Goal: Information Seeking & Learning: Learn about a topic

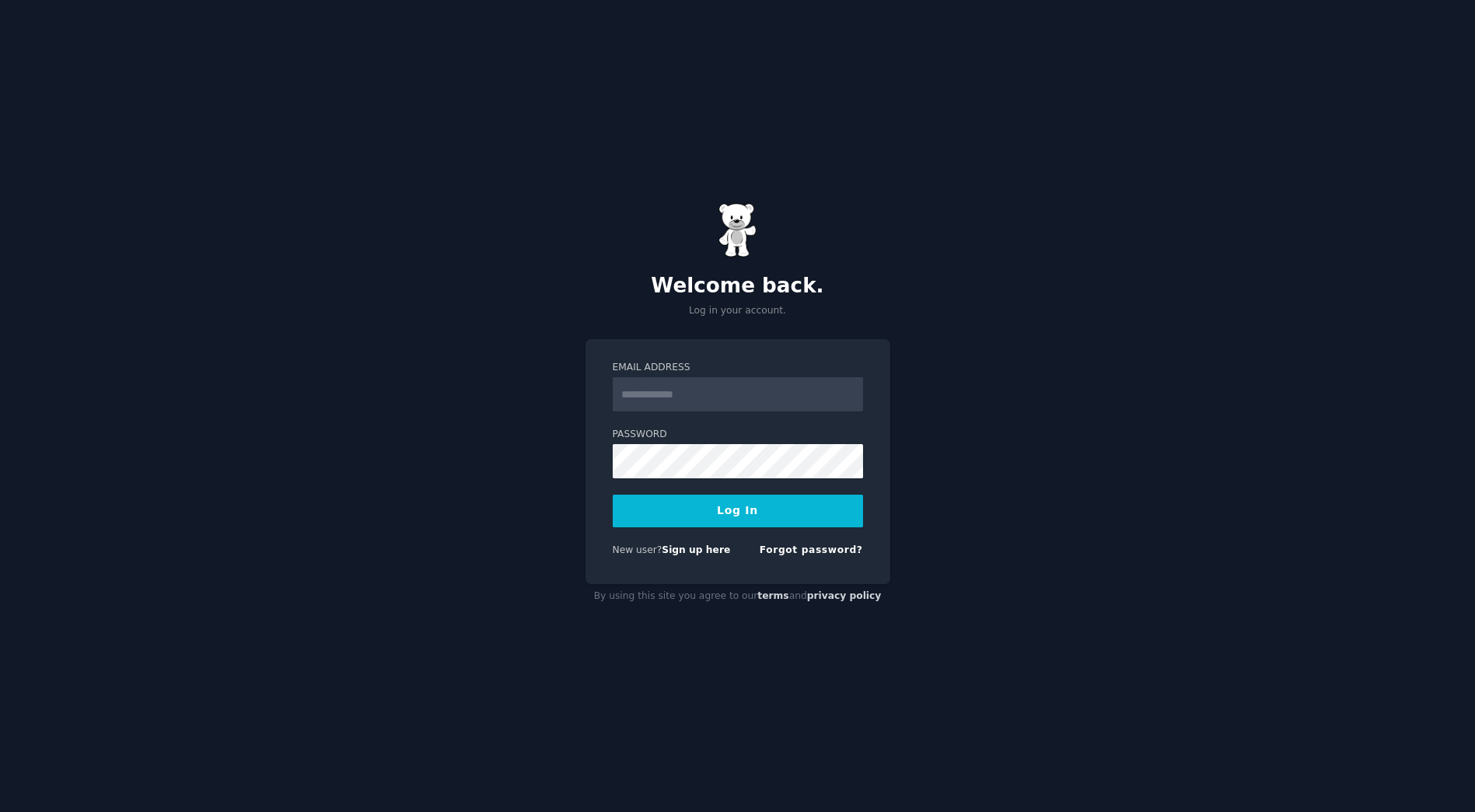
click at [693, 376] on div "Email Address" at bounding box center [738, 386] width 251 height 50
click at [698, 393] on input "Email Address" at bounding box center [738, 394] width 251 height 34
click at [704, 385] on input "**********" at bounding box center [738, 394] width 251 height 34
type input "**********"
click at [762, 386] on input "Email Address" at bounding box center [738, 394] width 251 height 34
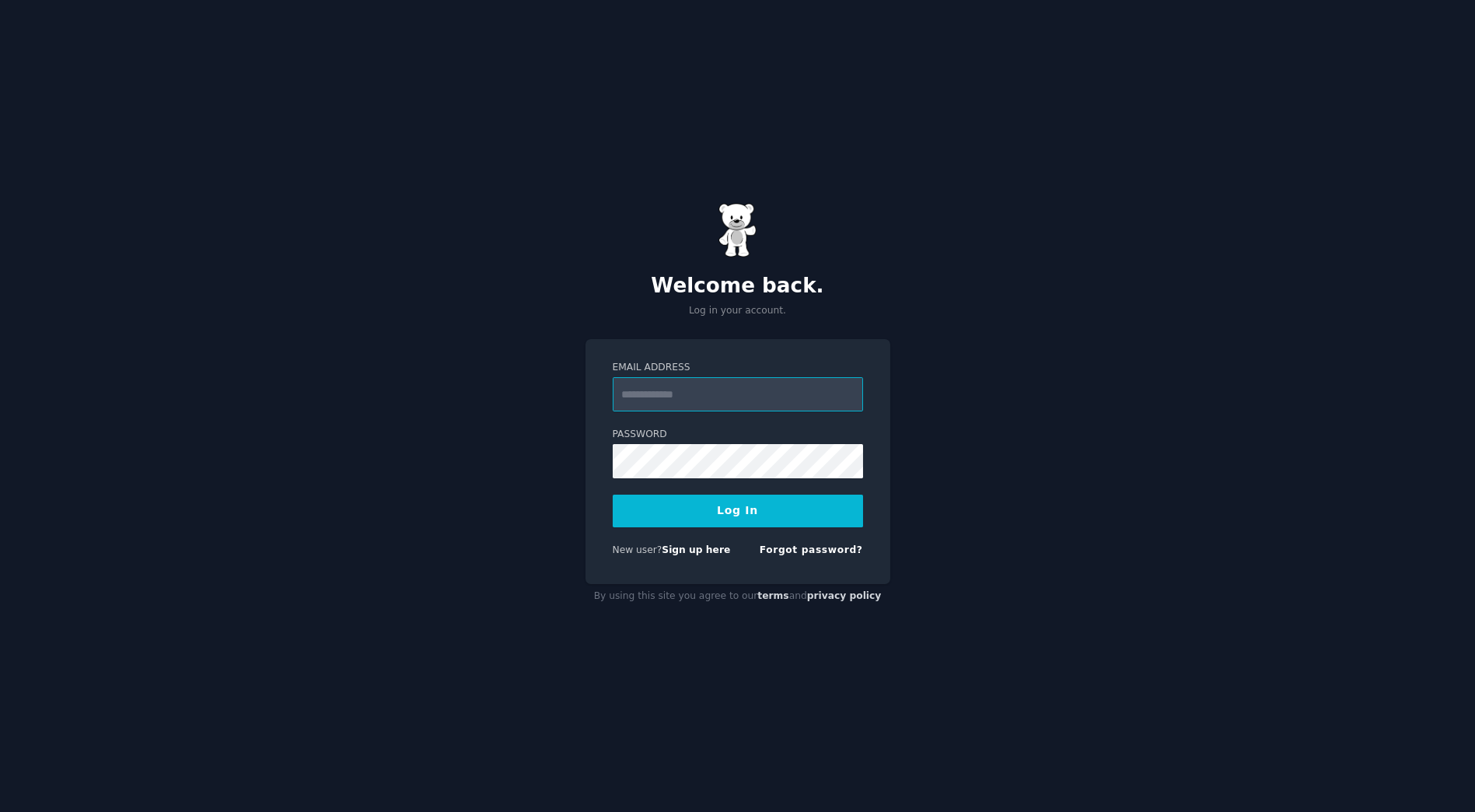
type input "**********"
click at [715, 521] on button "Log In" at bounding box center [738, 511] width 251 height 32
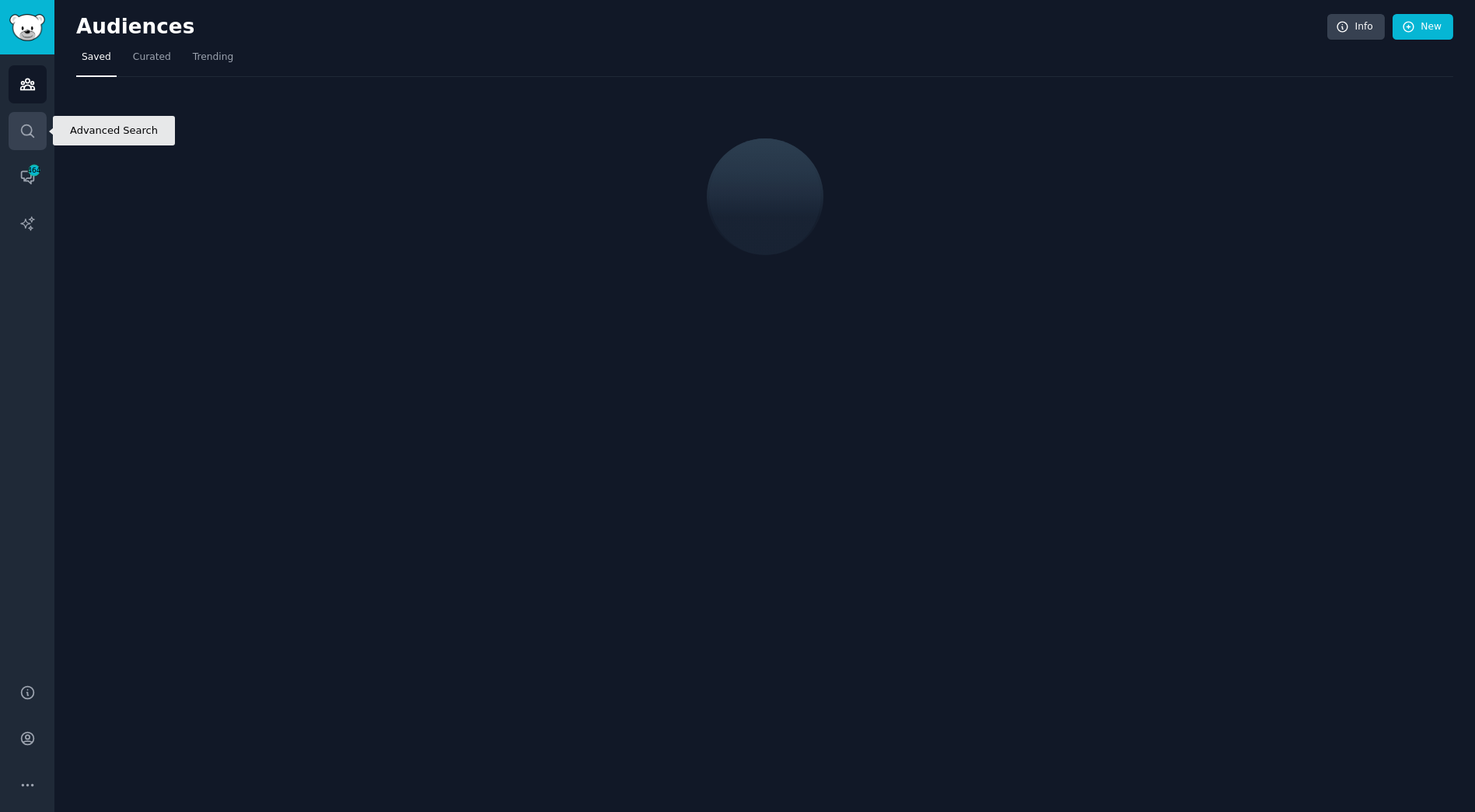
click at [45, 126] on link "Search" at bounding box center [27, 131] width 38 height 38
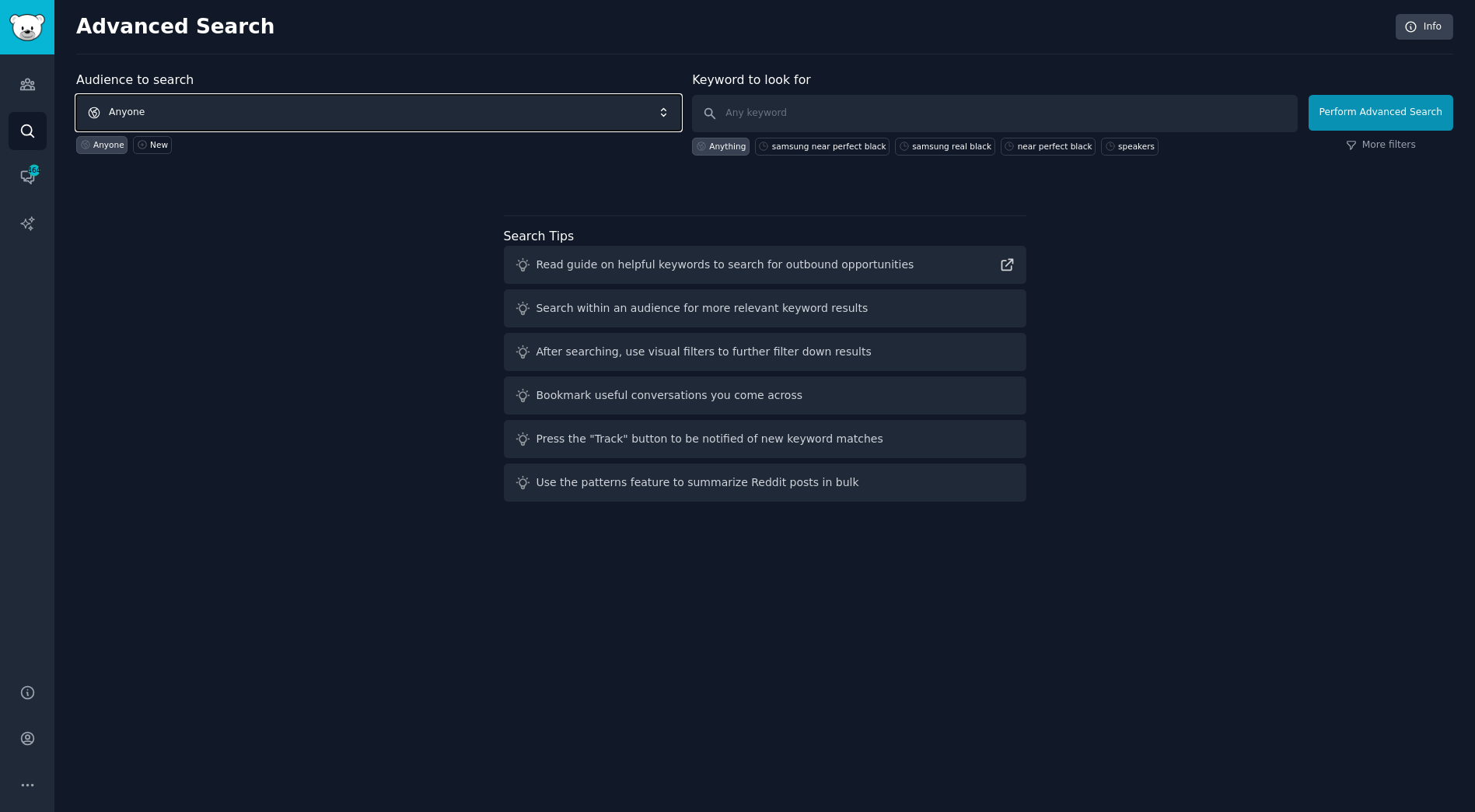
click at [137, 121] on span "Anyone" at bounding box center [378, 113] width 605 height 36
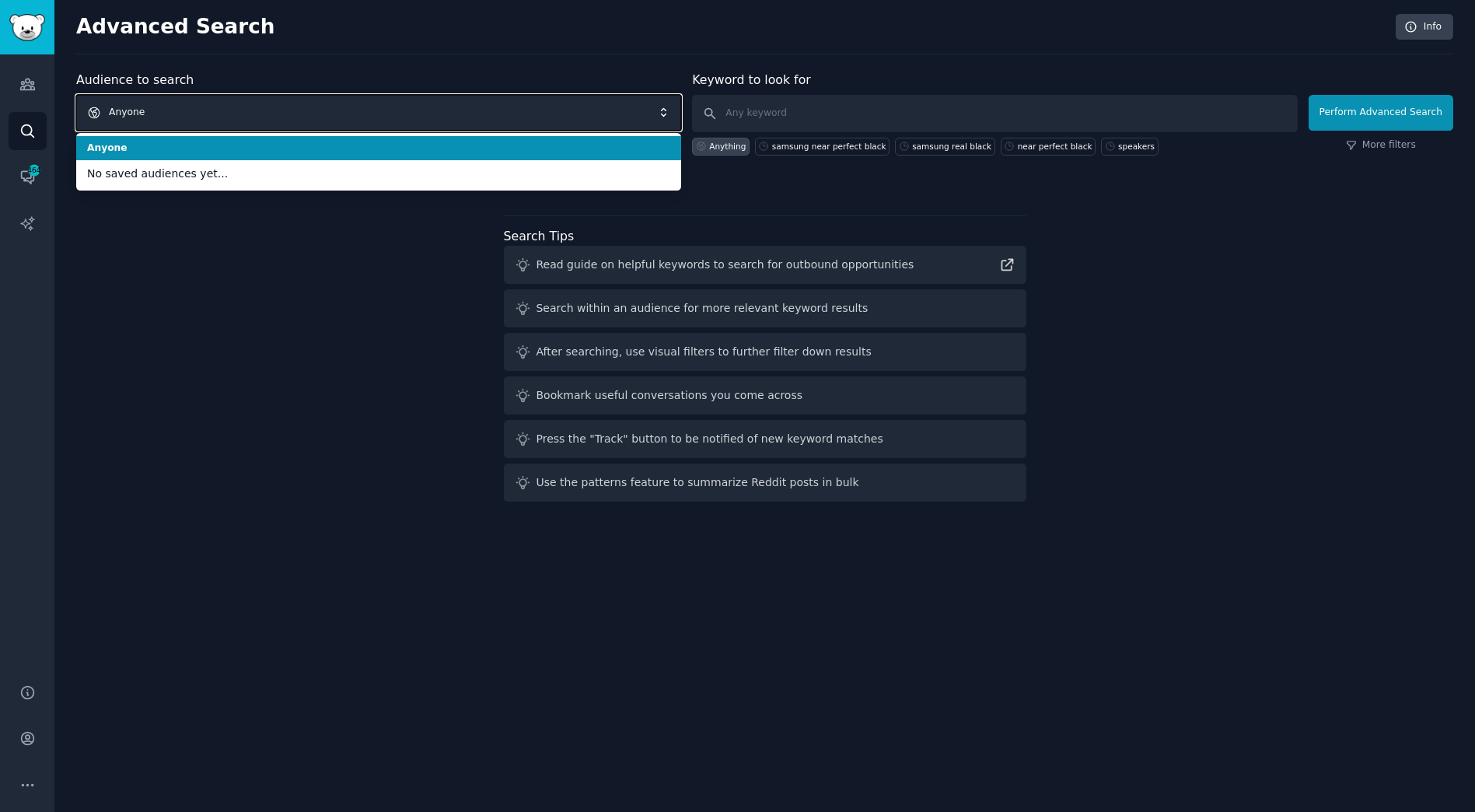
click at [93, 117] on span "Anyone" at bounding box center [378, 113] width 605 height 36
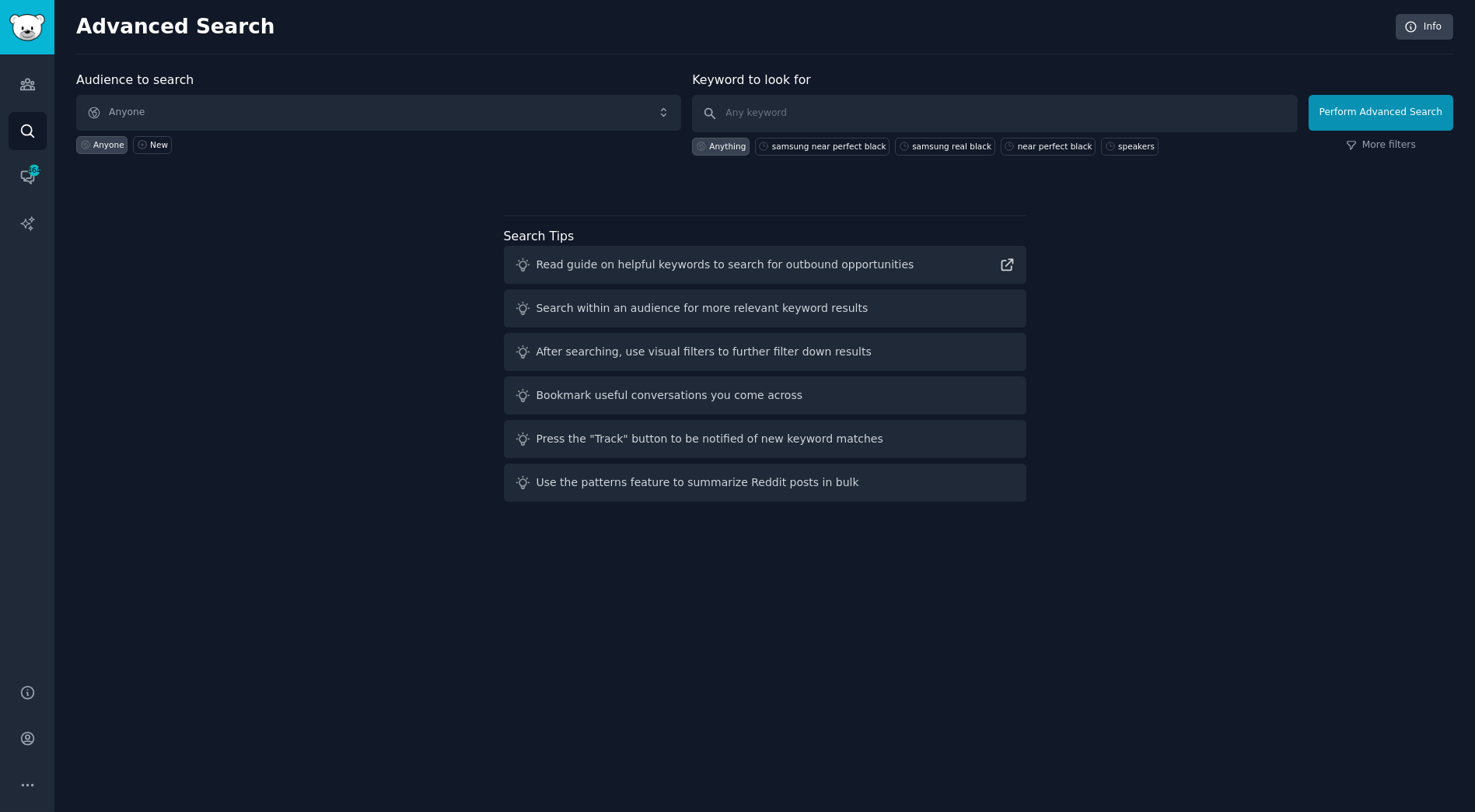
click at [584, 91] on div "Audience to search Anyone Anyone New" at bounding box center [378, 113] width 605 height 84
click at [613, 63] on div "Advanced Search Info Audience to search Anyone Anyone New Keyword to look for A…" at bounding box center [765, 406] width 1420 height 812
click at [955, 84] on div "Keyword to look for Anything samsung near perfect black samsung real black near…" at bounding box center [994, 113] width 605 height 84
click at [970, 109] on input "text" at bounding box center [994, 113] width 605 height 37
type input "32U990A"
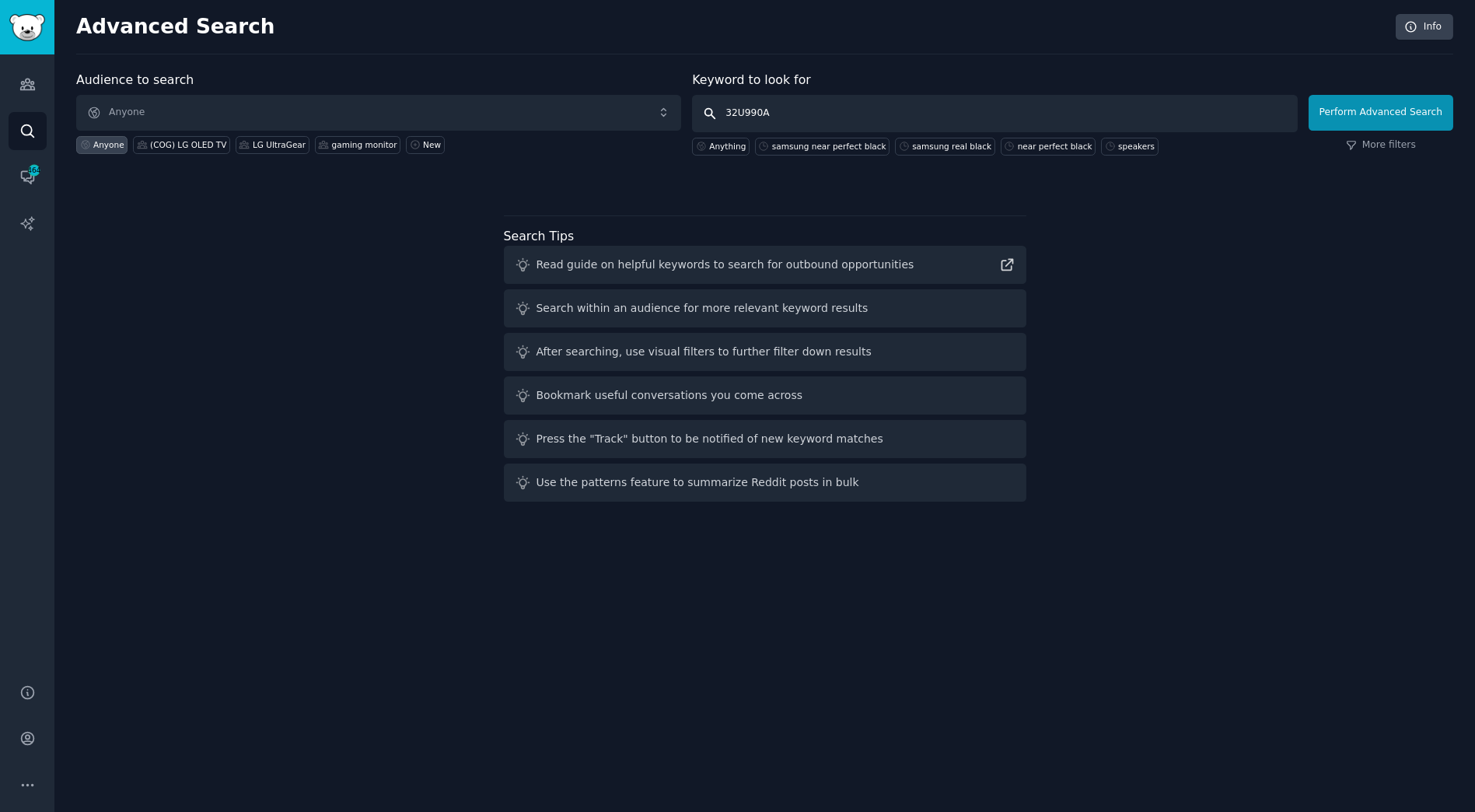
click button "Perform Advanced Search" at bounding box center [1381, 113] width 145 height 36
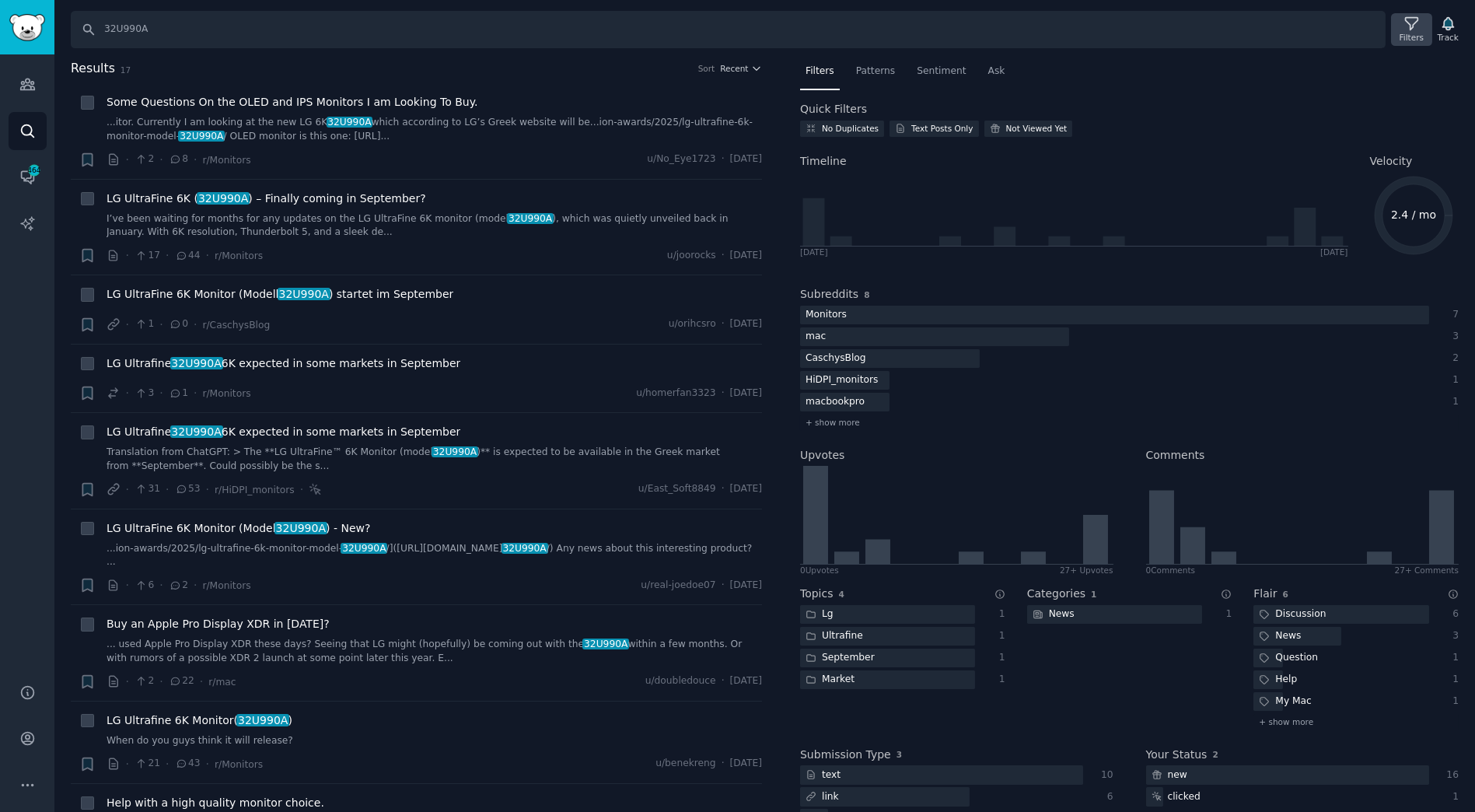
click at [1411, 32] on div "Filters" at bounding box center [1411, 37] width 24 height 11
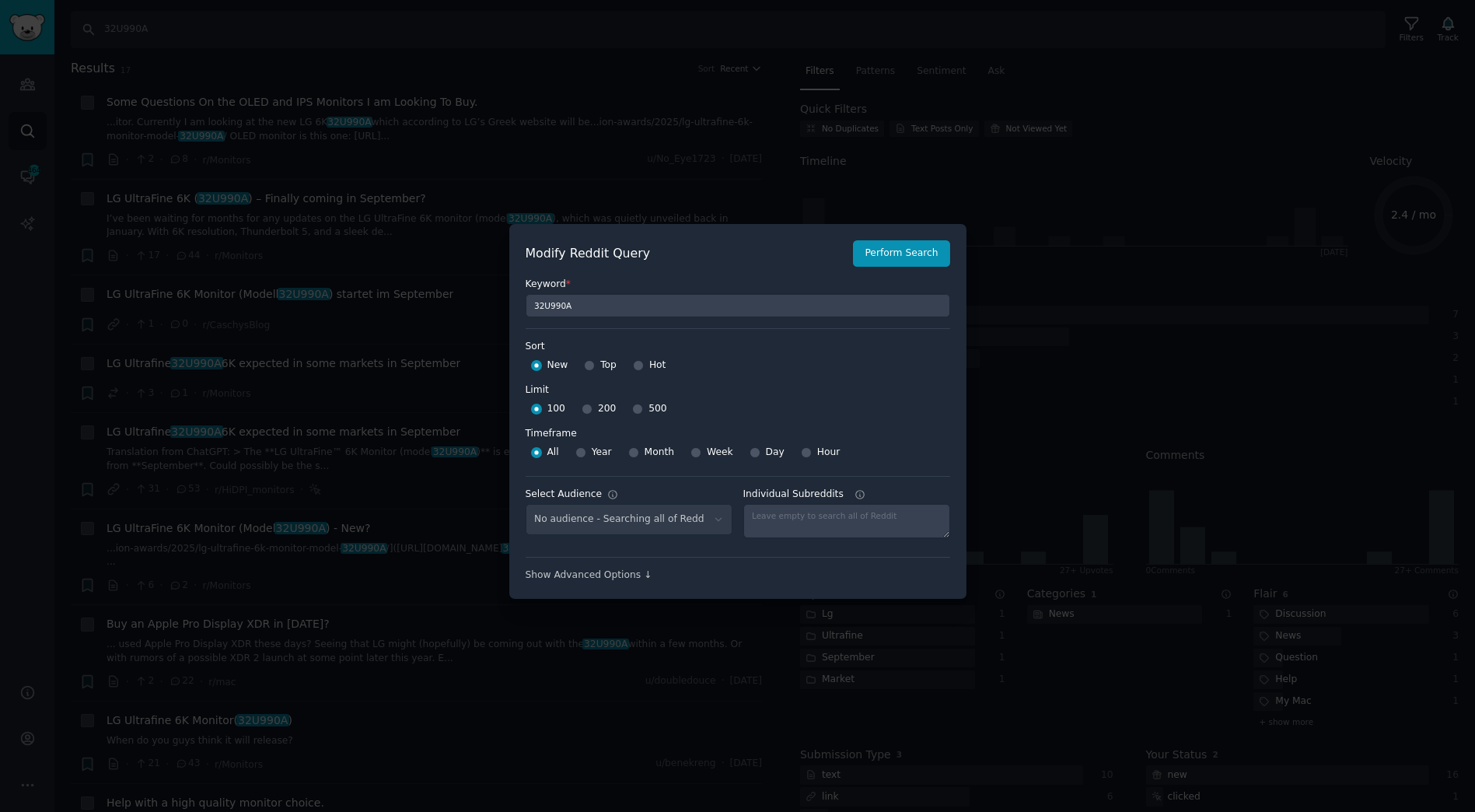
click at [1333, 105] on div at bounding box center [738, 406] width 1475 height 812
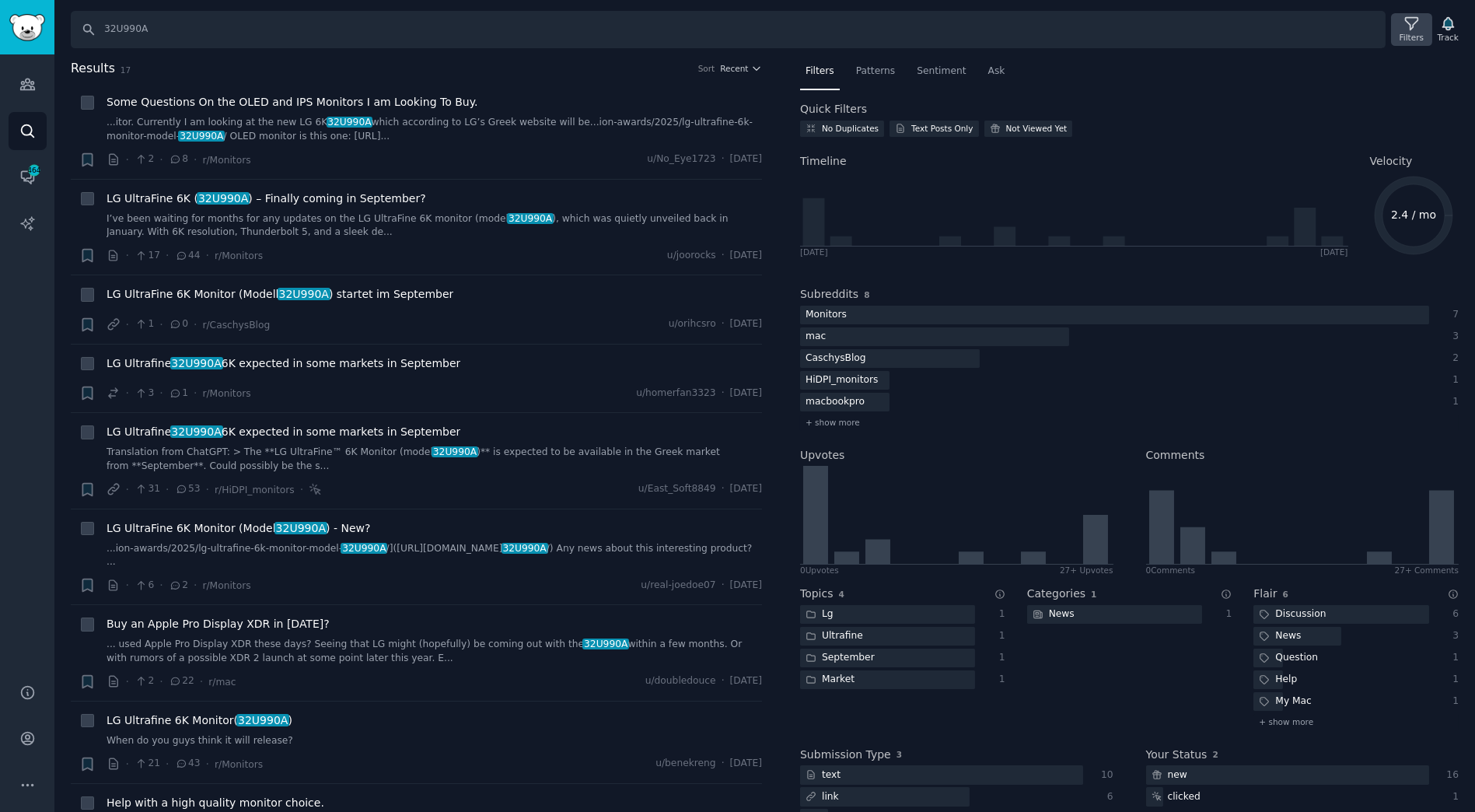
click at [1415, 31] on icon at bounding box center [1412, 24] width 17 height 17
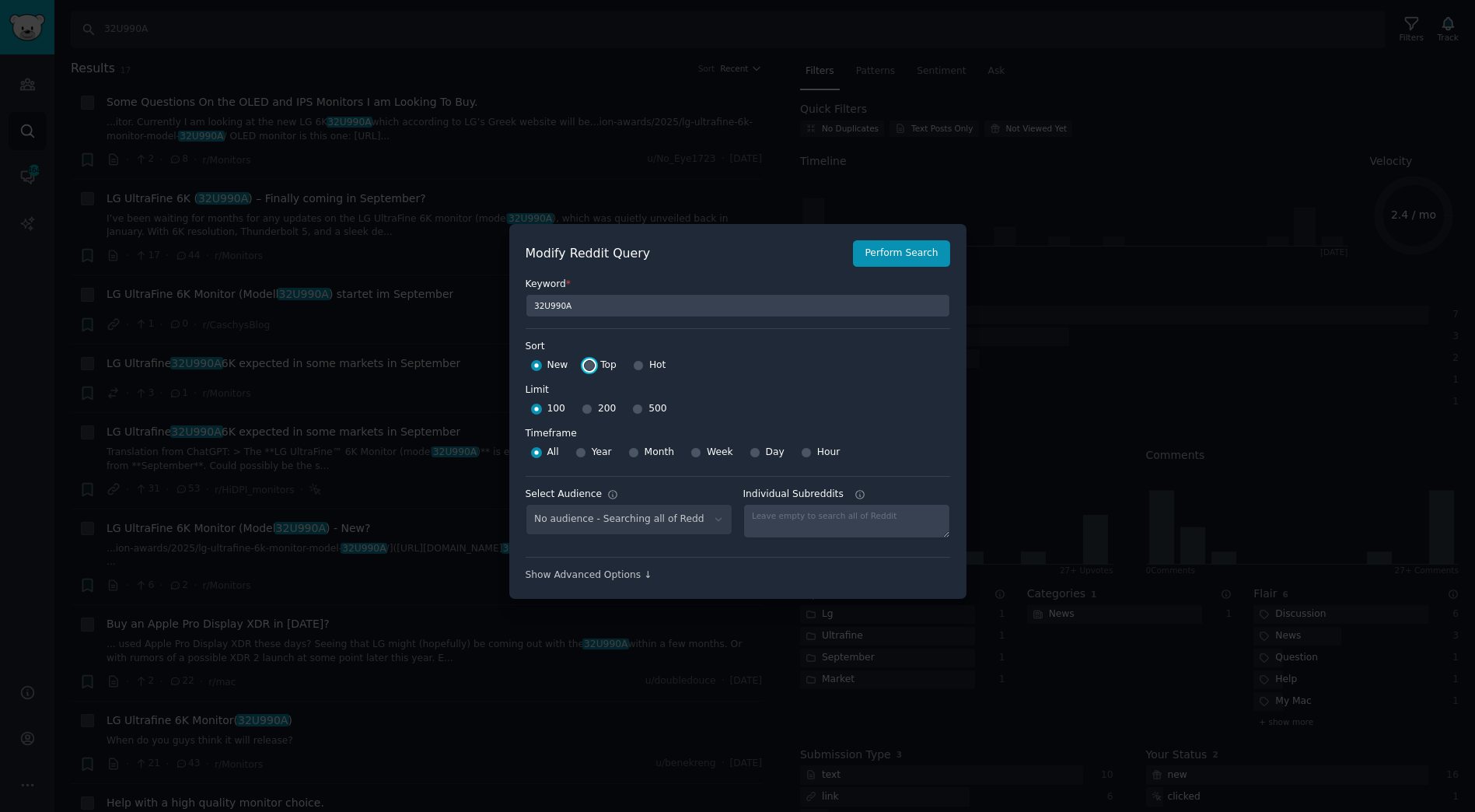
click at [584, 367] on input "Top" at bounding box center [589, 365] width 11 height 11
radio input "true"
click at [636, 403] on div at bounding box center [637, 409] width 11 height 14
click at [636, 413] on div at bounding box center [637, 409] width 11 height 14
click at [639, 411] on div "500" at bounding box center [649, 409] width 34 height 25
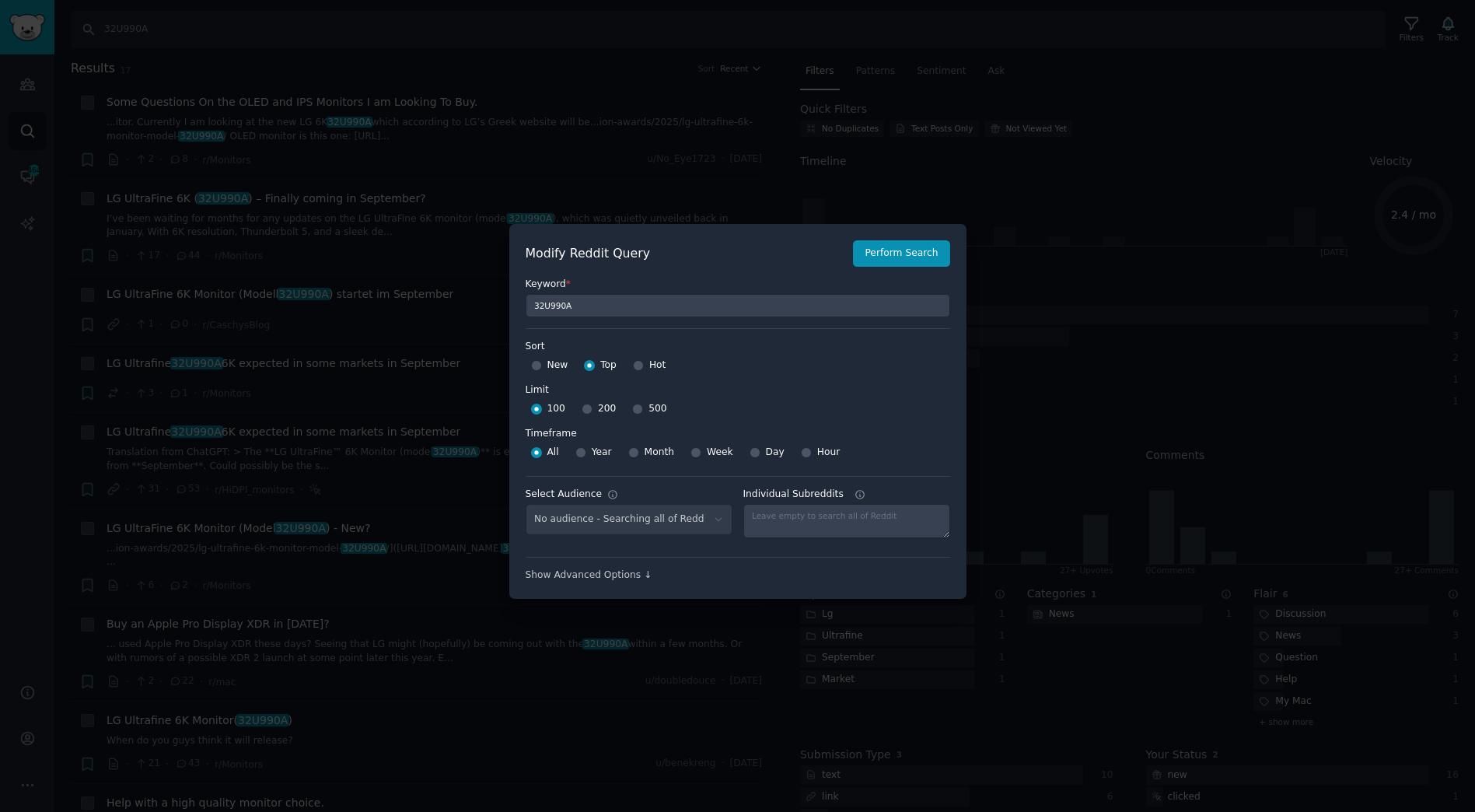
click at [649, 410] on span "500" at bounding box center [658, 409] width 18 height 14
click at [641, 410] on input "500" at bounding box center [637, 409] width 11 height 11
radio input "true"
click at [933, 247] on button "Perform Search" at bounding box center [901, 253] width 96 height 26
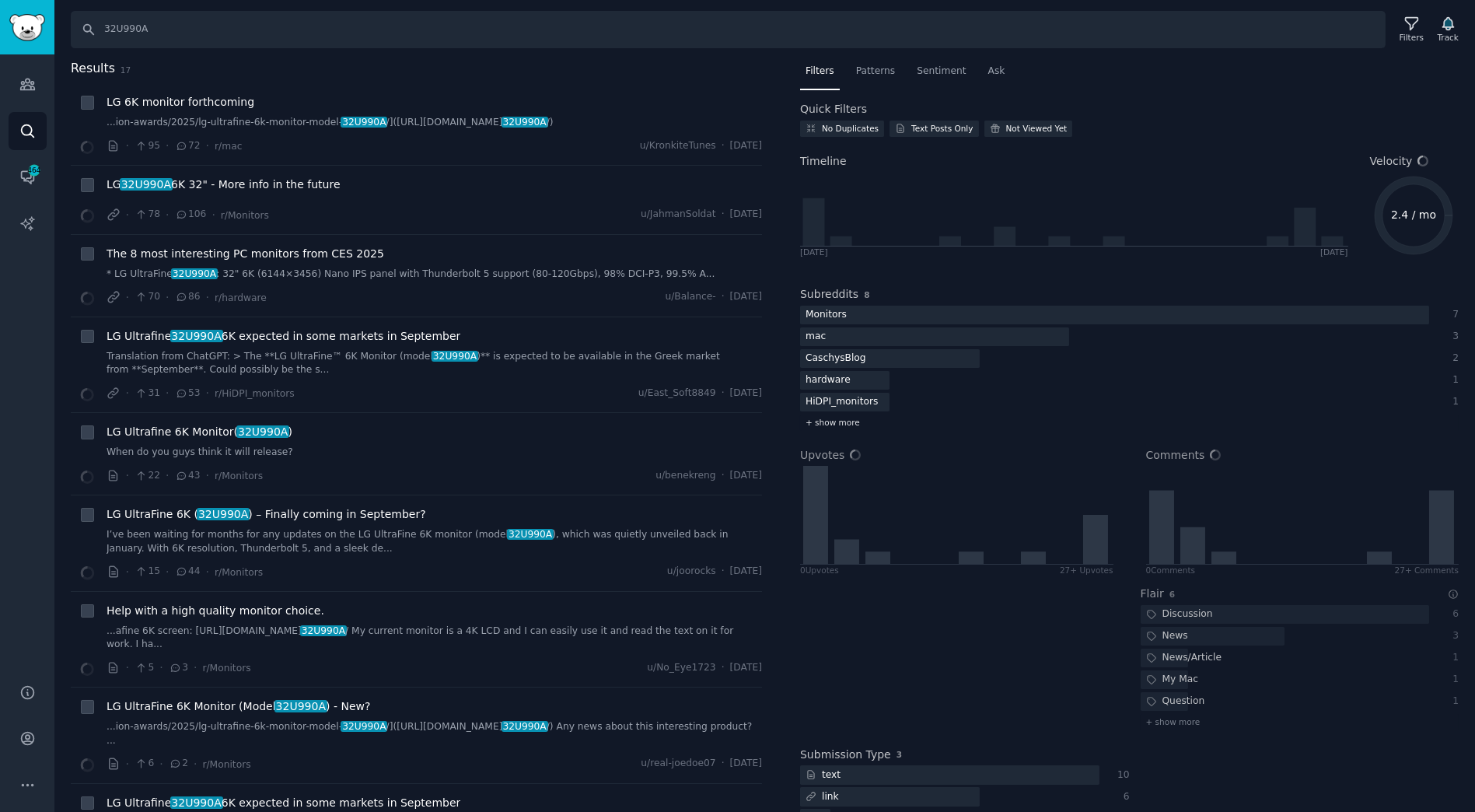
click at [838, 424] on span "+ show more" at bounding box center [833, 422] width 55 height 11
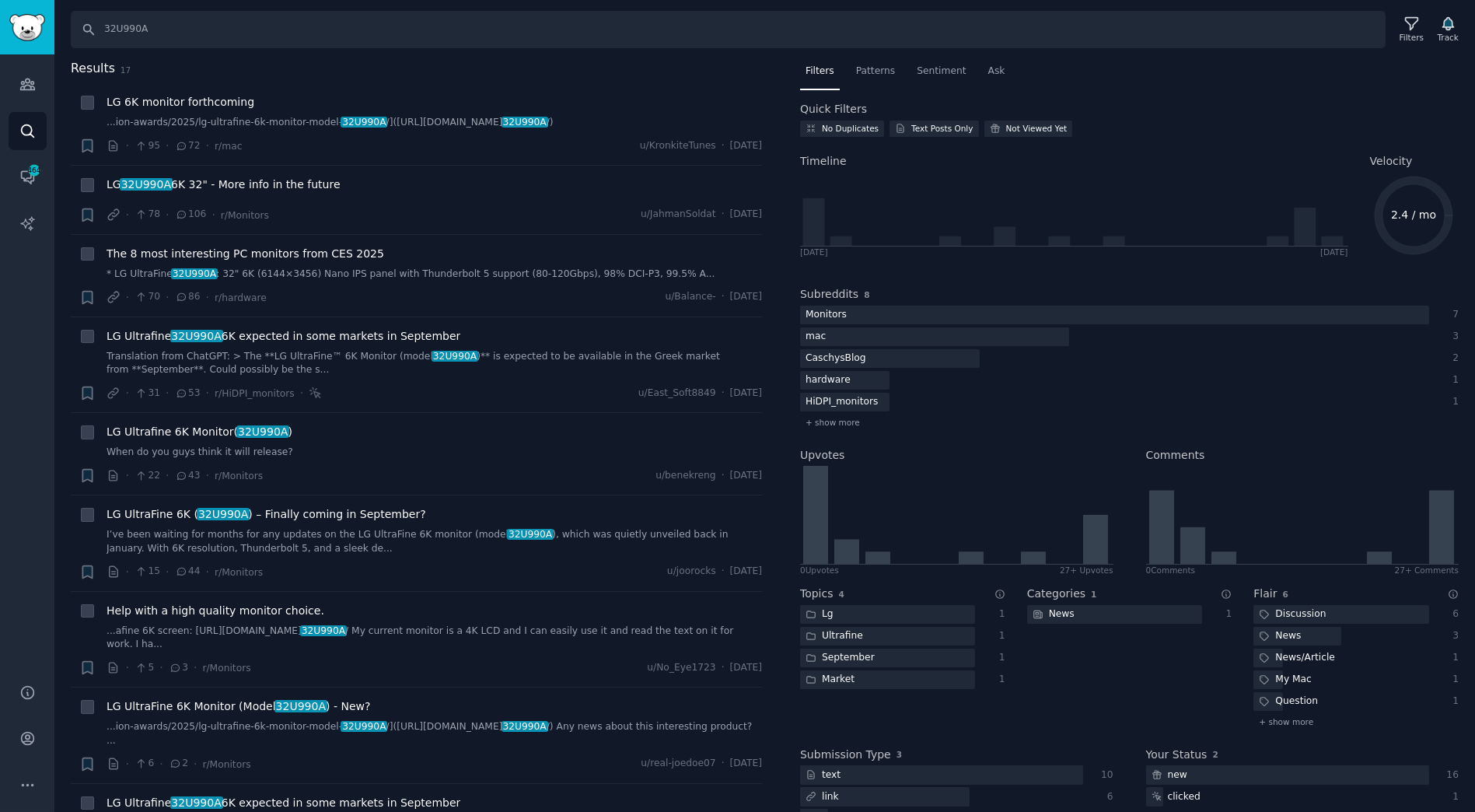
click at [956, 277] on div "Subreddits 8 Monitors 7 mac 3 CaschysBlog 2 hardware 1 HiDPI_monitors 1 + show …" at bounding box center [1130, 356] width 659 height 161
click at [810, 295] on h2 "Subreddits" at bounding box center [829, 295] width 58 height 17
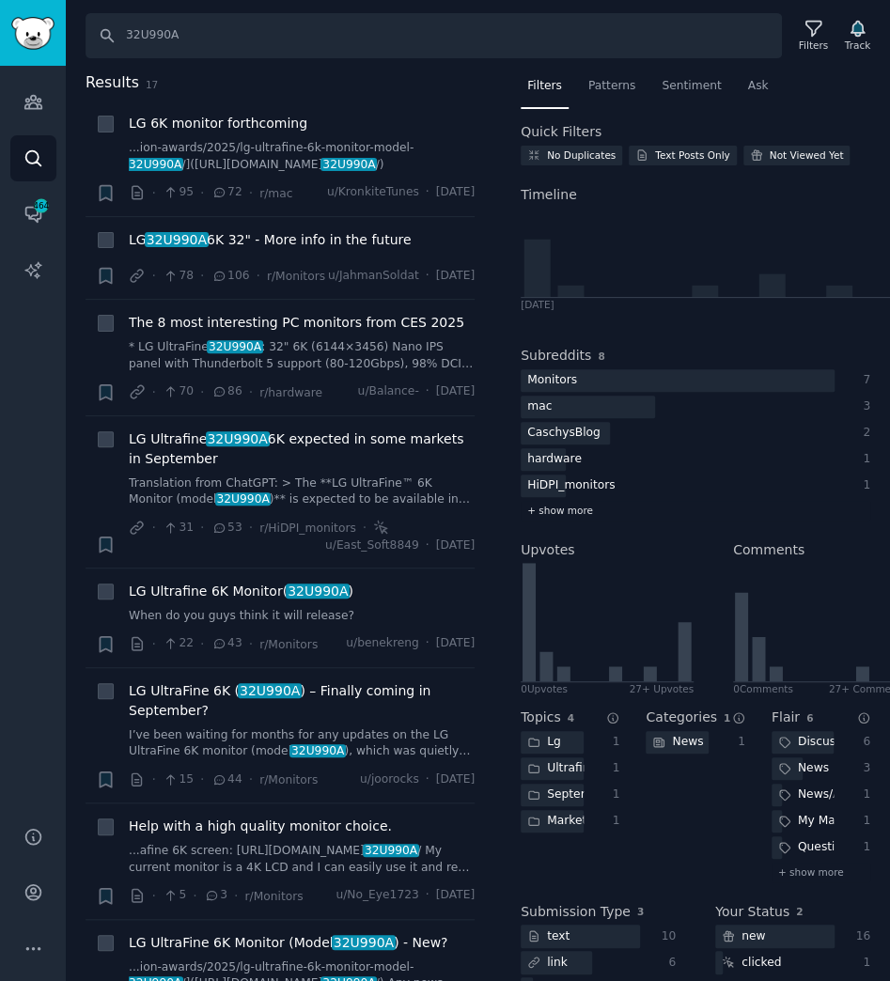
click at [544, 507] on span "+ show more" at bounding box center [560, 510] width 66 height 13
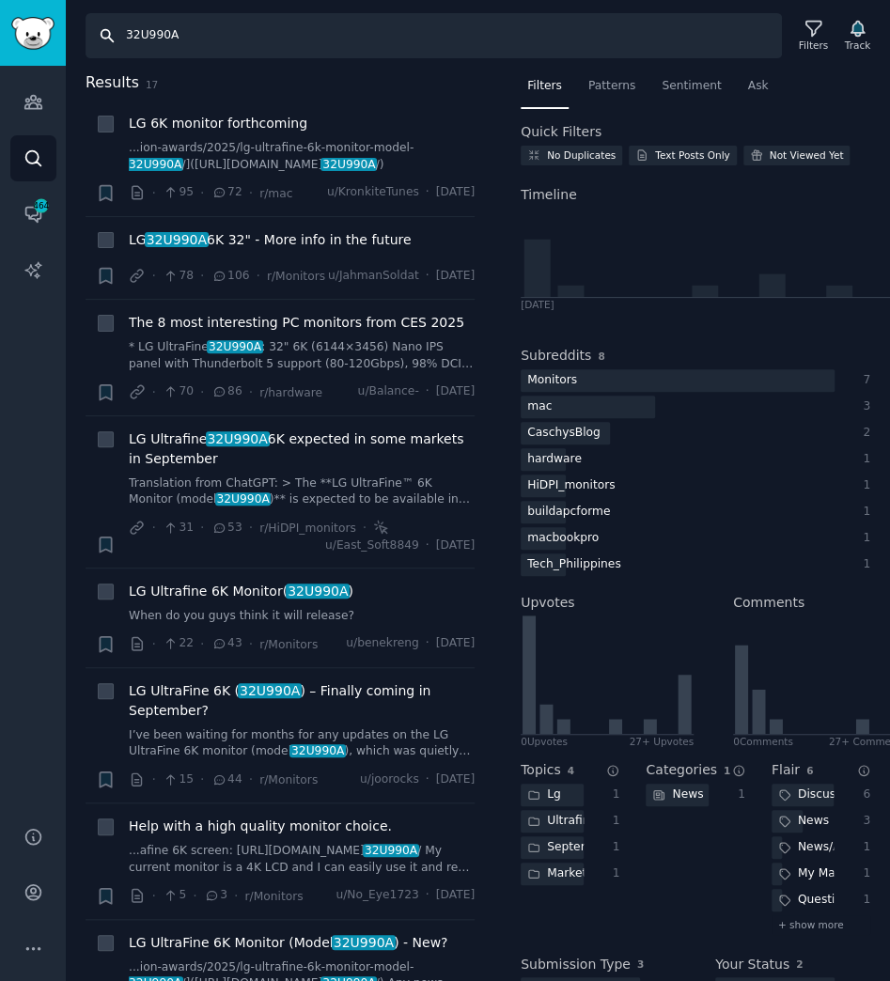
click at [187, 21] on input "32U990A" at bounding box center [433, 35] width 696 height 45
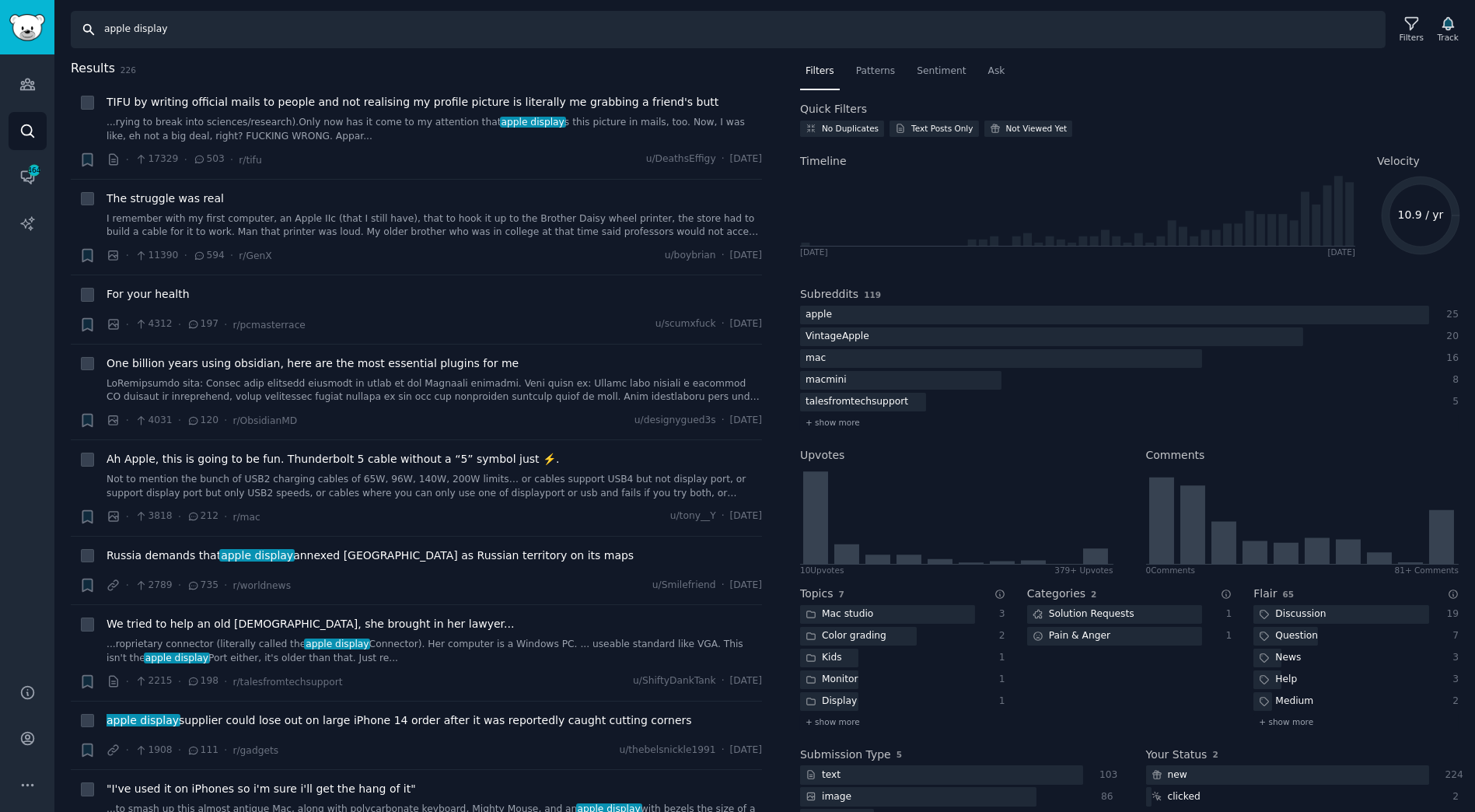
drag, startPoint x: 351, startPoint y: 22, endPoint x: 0, endPoint y: 40, distance: 351.5
click at [0, 38] on div "Audiences Audiences Search Conversations 464 AI Reports Help Account More Searc…" at bounding box center [738, 406] width 1475 height 812
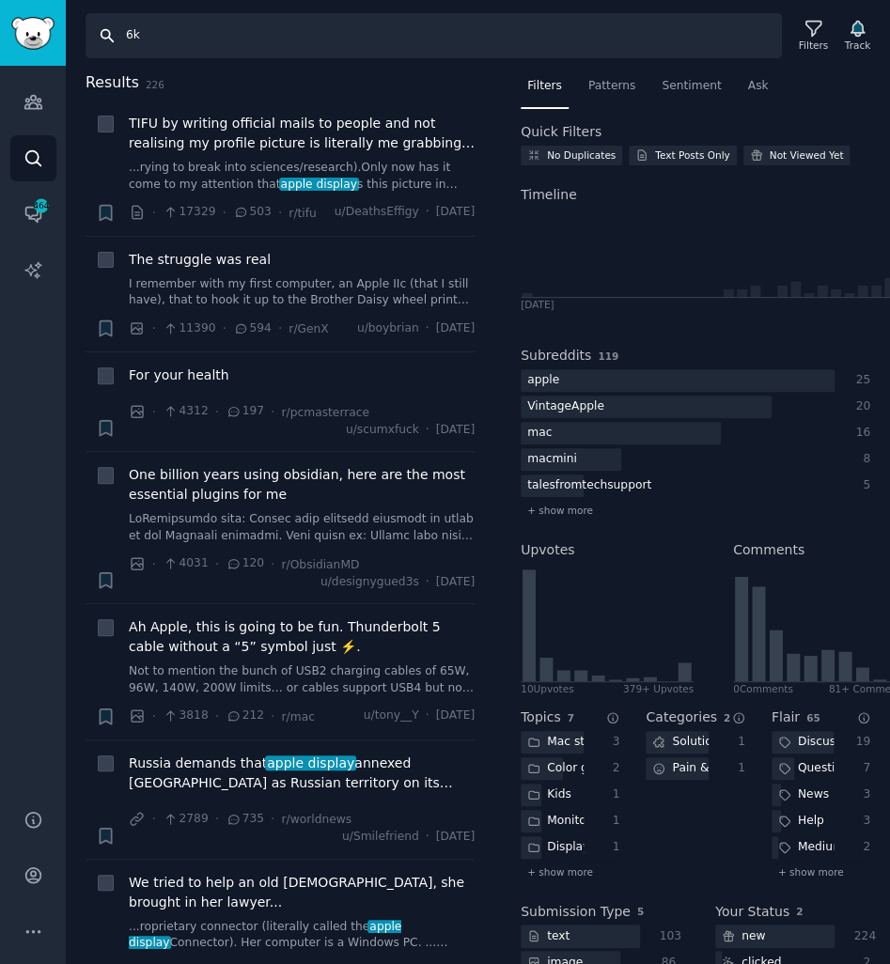
click at [236, 39] on input "6k" at bounding box center [433, 35] width 696 height 45
paste input "pro display XDR"
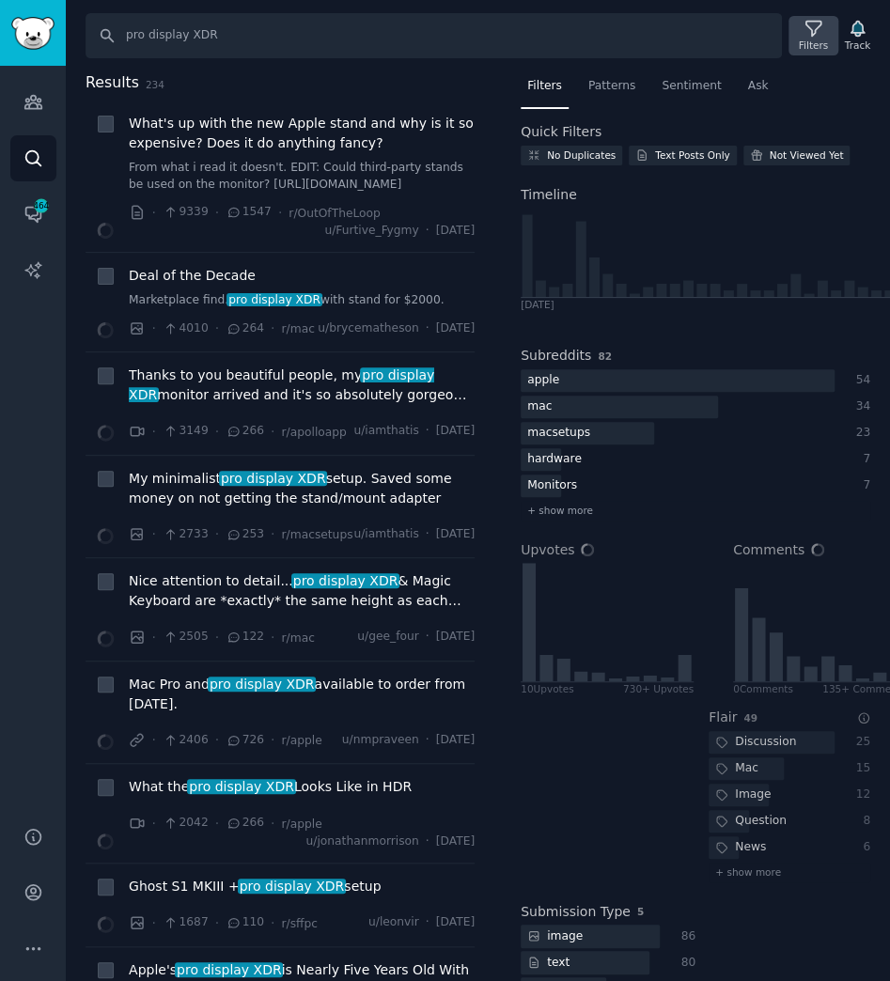
click at [813, 33] on icon at bounding box center [813, 29] width 20 height 20
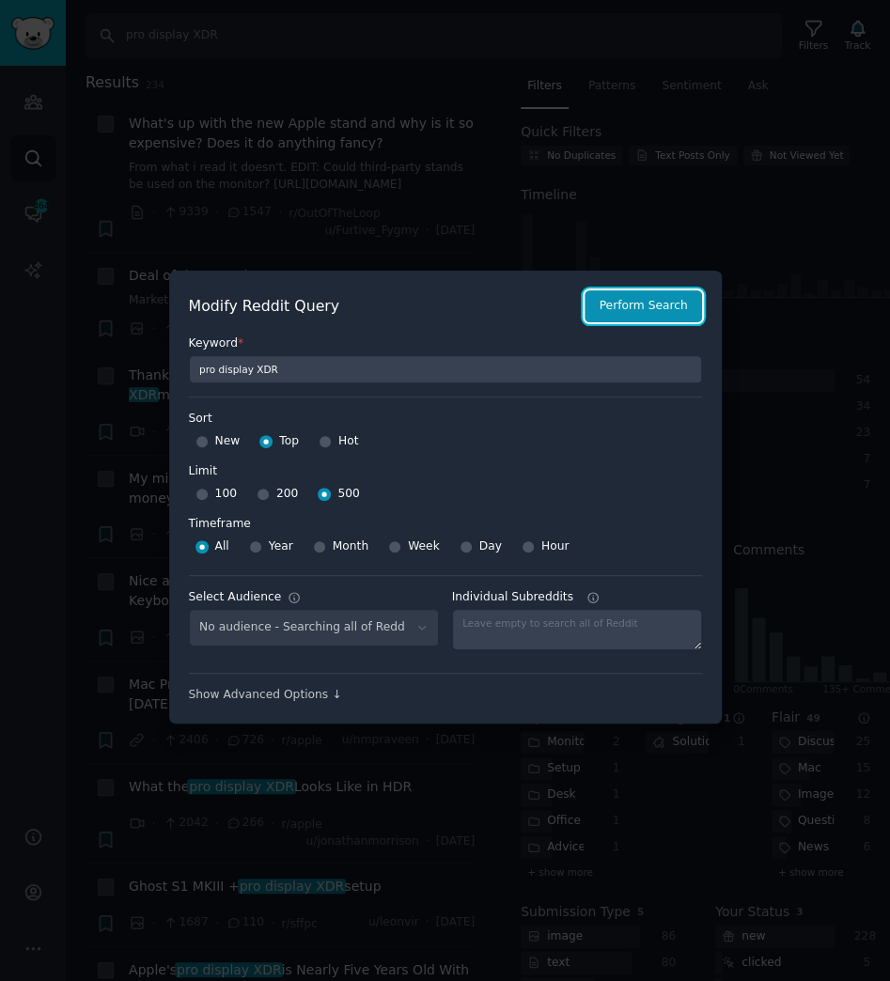
click at [669, 303] on button "Perform Search" at bounding box center [642, 306] width 116 height 32
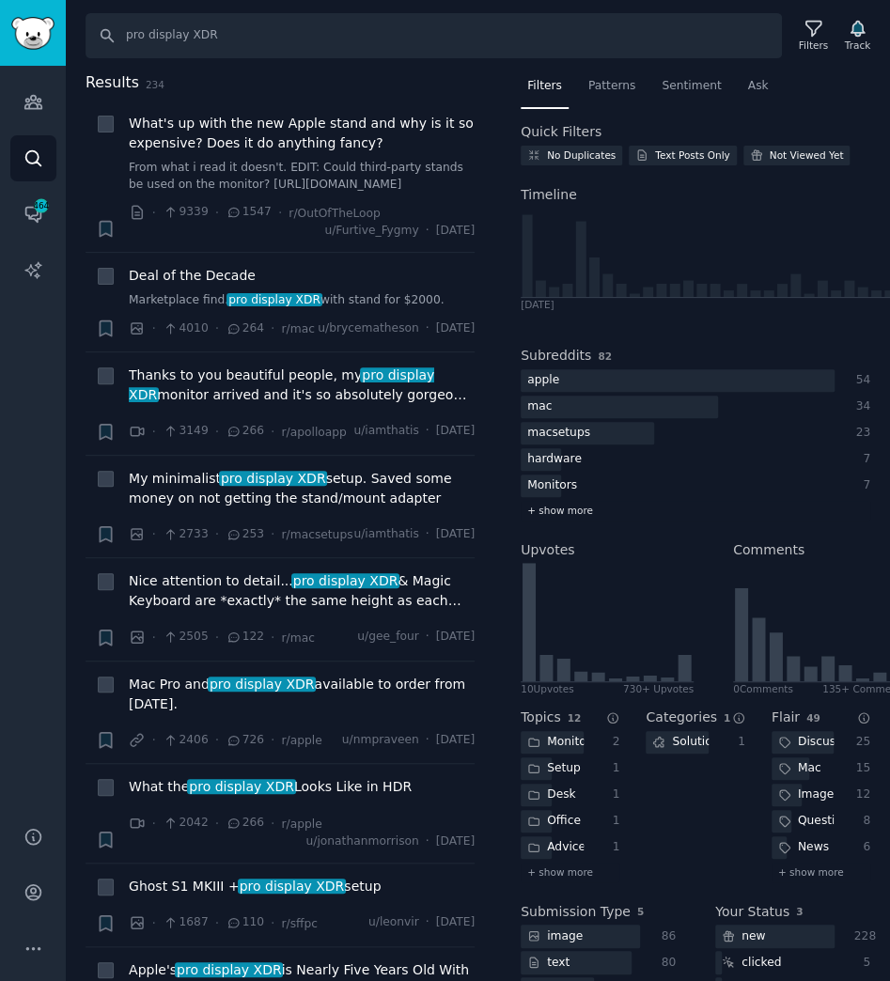
click at [570, 514] on span "+ show more" at bounding box center [560, 510] width 66 height 13
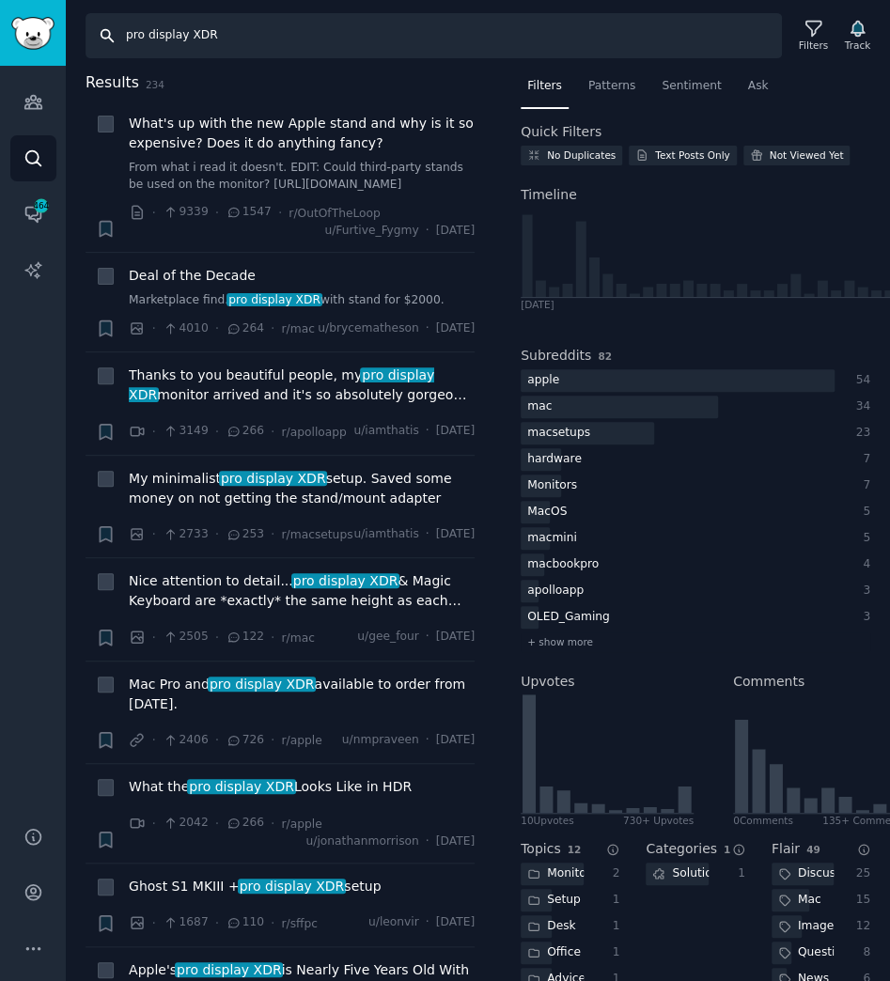
drag, startPoint x: 277, startPoint y: 26, endPoint x: -199, endPoint y: 35, distance: 476.4
click at [0, 35] on html "Audiences Audiences Search Conversations 464 AI Reports Help Account More Searc…" at bounding box center [445, 490] width 890 height 981
type input "6k monitor"
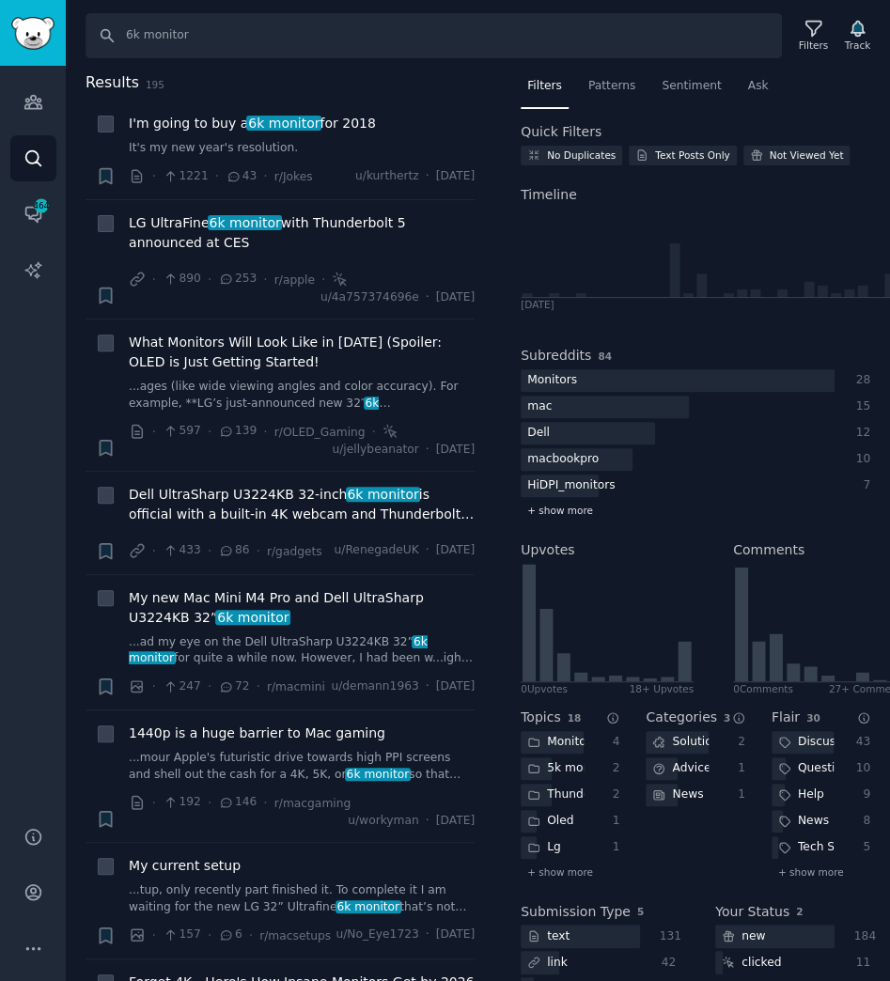
click at [578, 519] on div "Subreddits 84 Monitors 28 mac 15 Dell 12 macbookpro 10 HiDPI_monitors 7 + show …" at bounding box center [694, 430] width 349 height 194
click at [551, 508] on span "+ show more" at bounding box center [560, 510] width 66 height 13
